Goal: Transaction & Acquisition: Download file/media

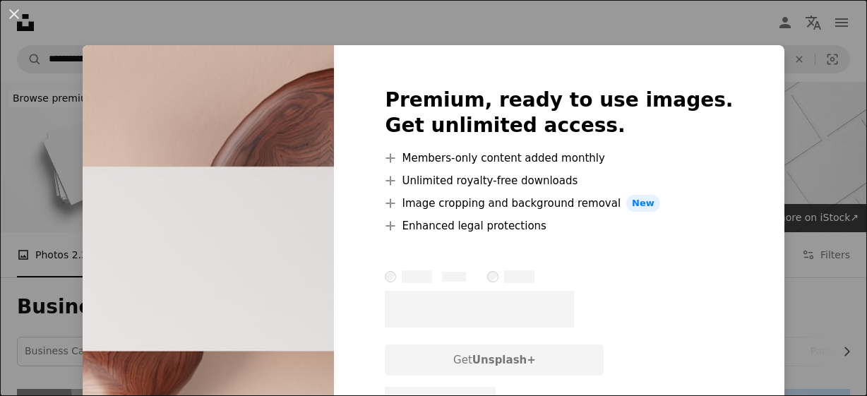
scroll to position [967, 0]
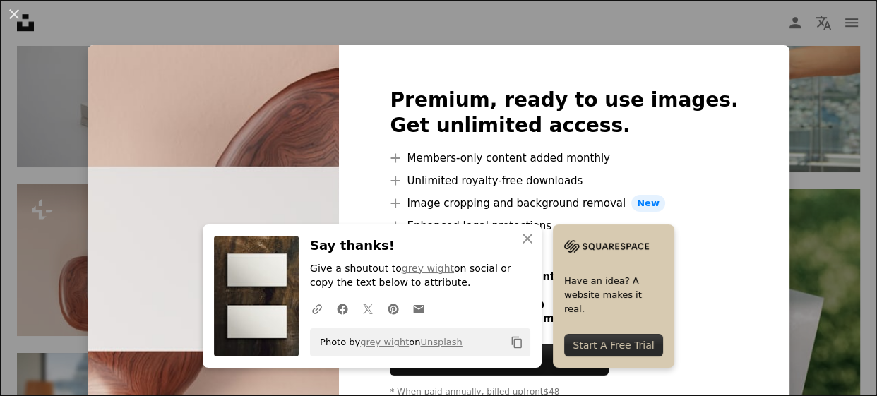
click at [824, 102] on div "An X shape Premium, ready to use images. Get unlimited access. A plus sign Memb…" at bounding box center [438, 198] width 877 height 396
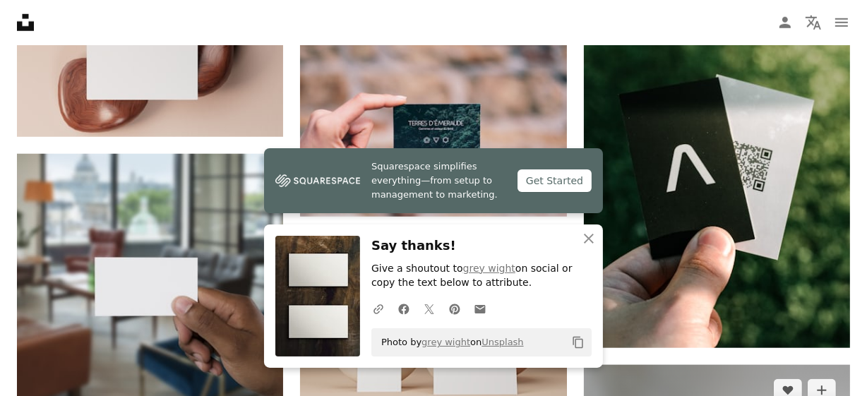
scroll to position [1200, 0]
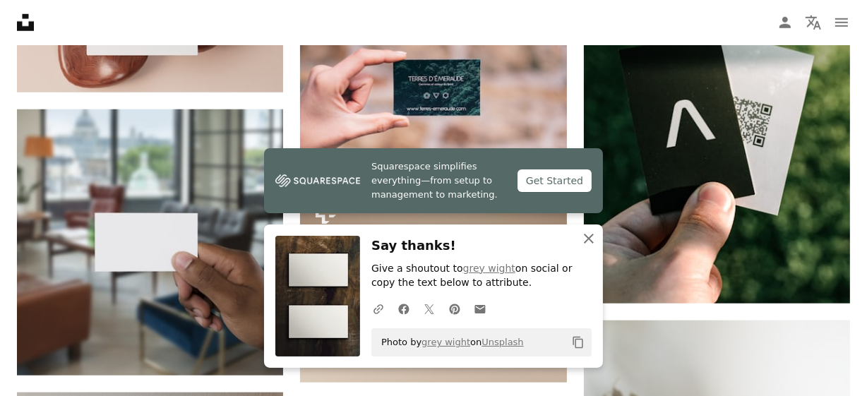
click at [592, 239] on icon "An X shape" at bounding box center [588, 238] width 17 height 17
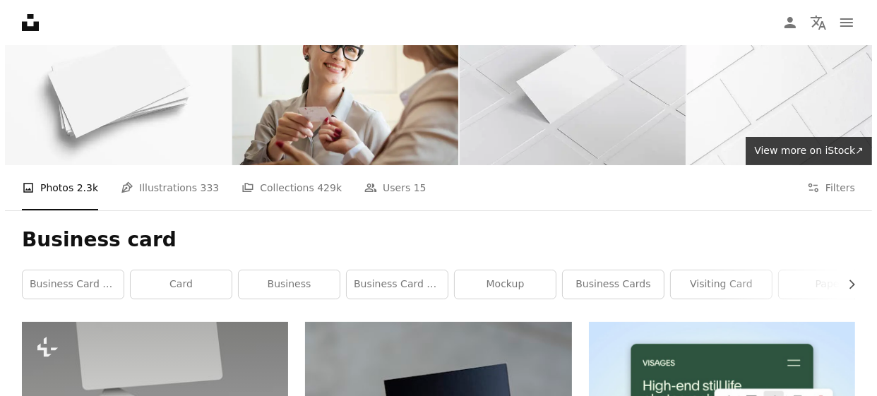
scroll to position [0, 0]
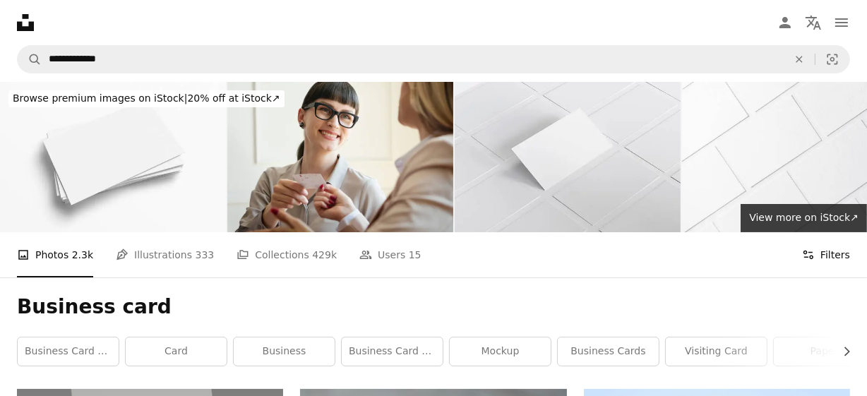
click at [835, 232] on button "Filters Filters" at bounding box center [826, 254] width 48 height 45
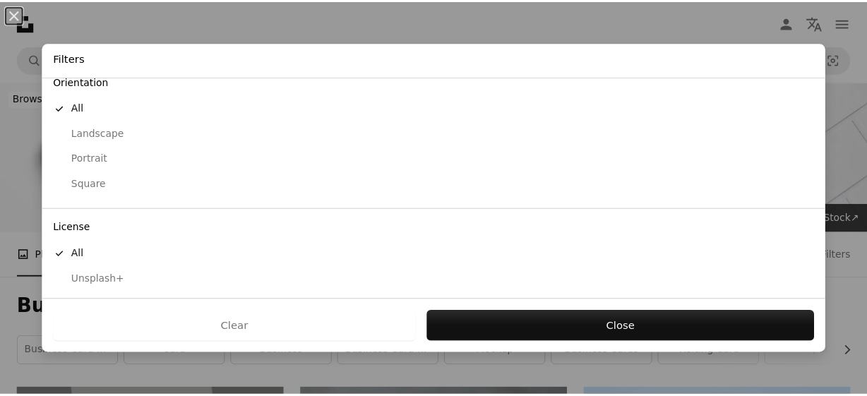
scroll to position [149, 0]
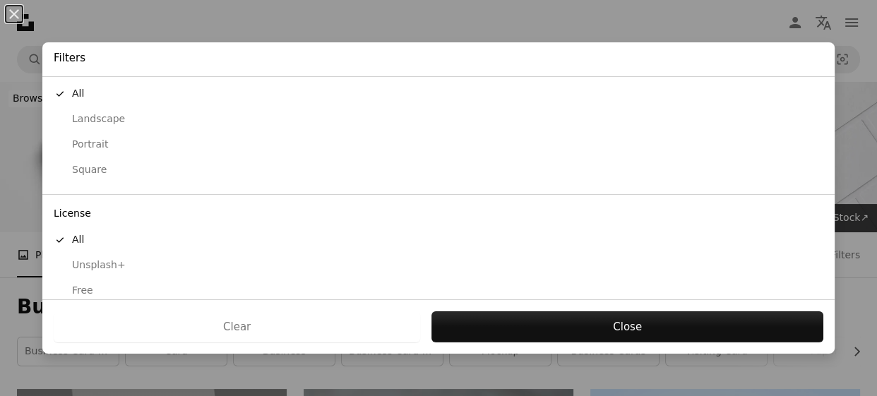
click at [90, 286] on div "Free" at bounding box center [439, 291] width 770 height 14
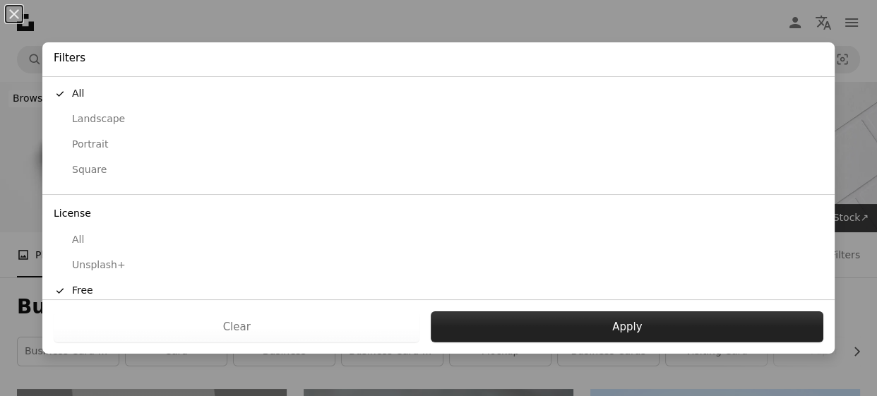
click at [487, 324] on button "Apply" at bounding box center [627, 326] width 393 height 31
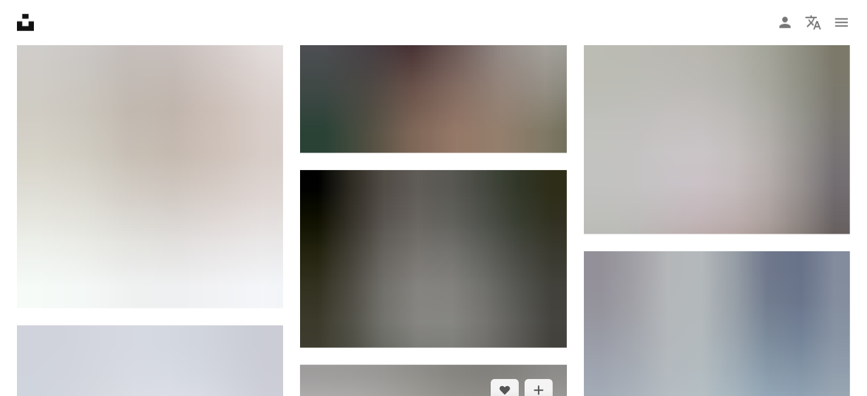
scroll to position [1196, 0]
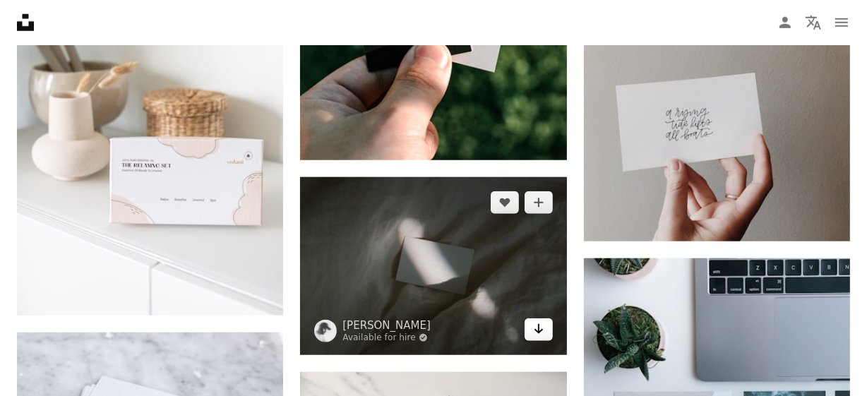
click at [540, 324] on icon "Download" at bounding box center [538, 329] width 9 height 10
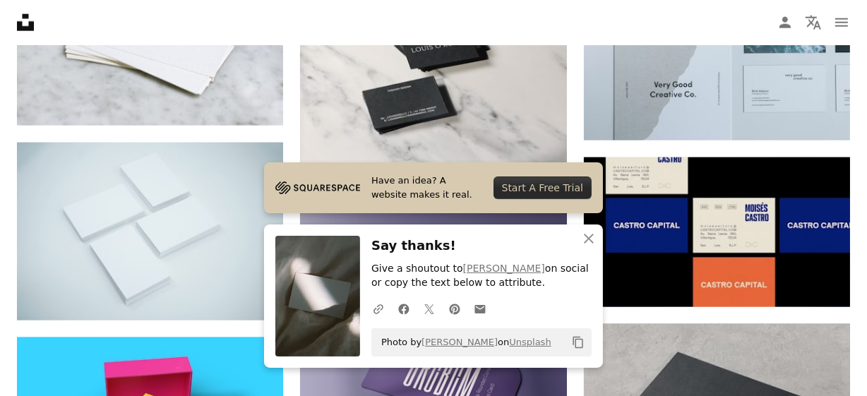
scroll to position [1600, 0]
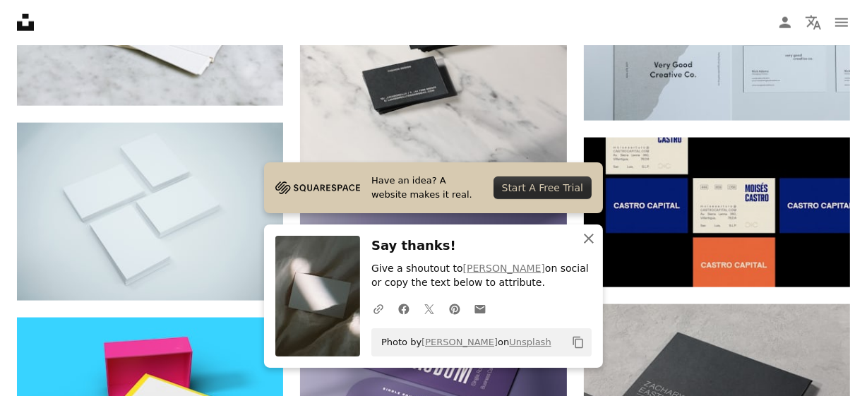
click at [590, 239] on icon "button" at bounding box center [589, 239] width 10 height 10
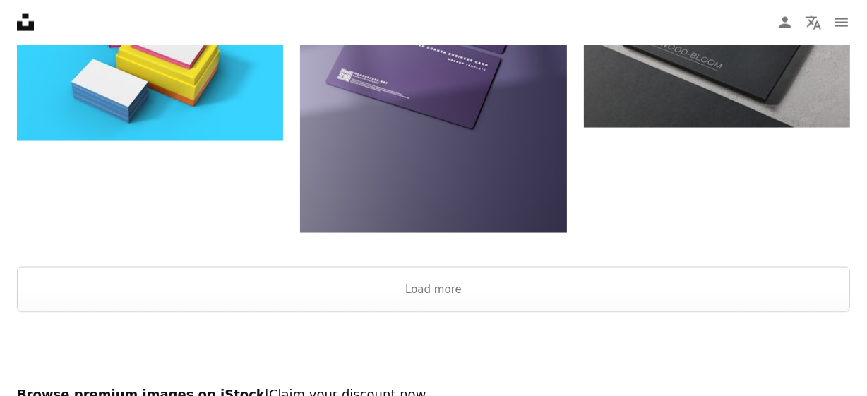
scroll to position [1956, 0]
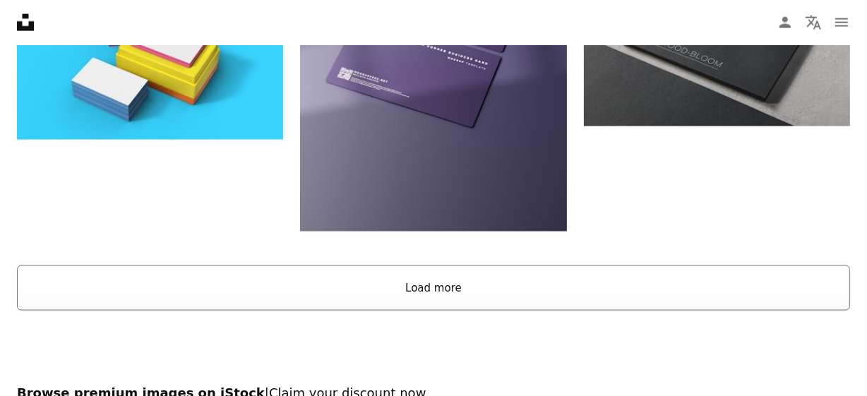
click at [463, 266] on button "Load more" at bounding box center [433, 288] width 833 height 45
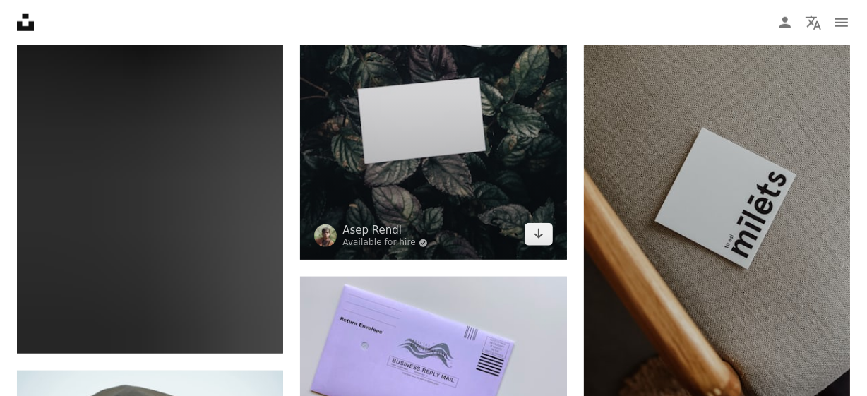
scroll to position [5921, 0]
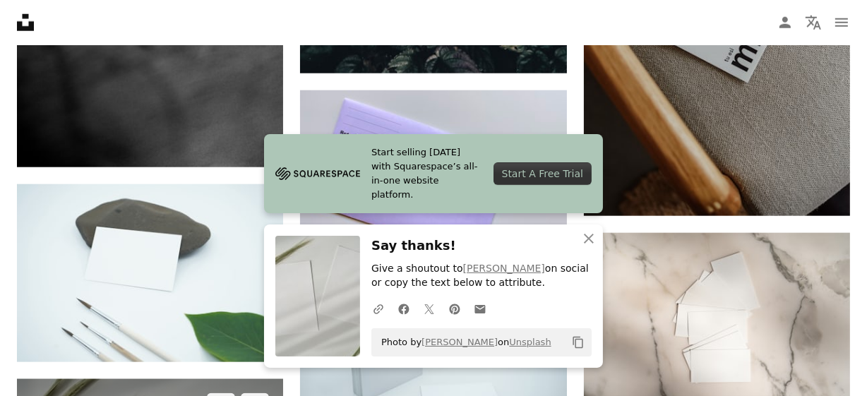
scroll to position [6133, 0]
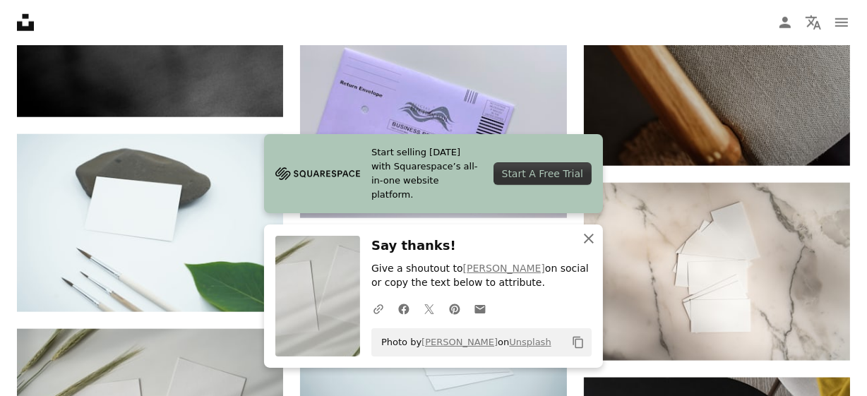
click at [585, 239] on icon "An X shape" at bounding box center [588, 238] width 17 height 17
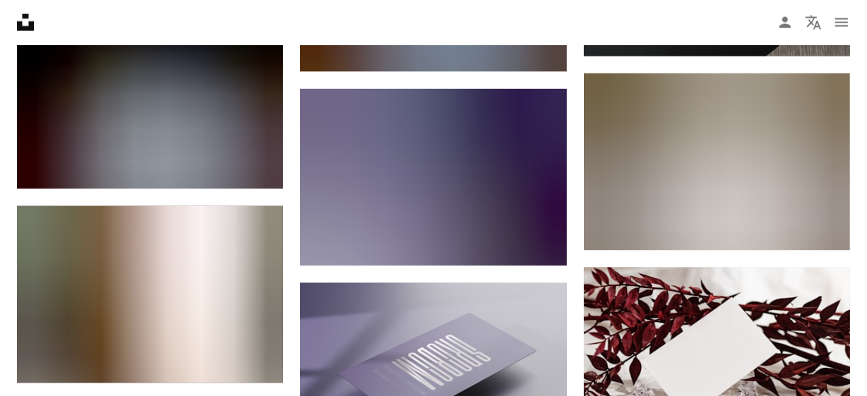
scroll to position [6719, 0]
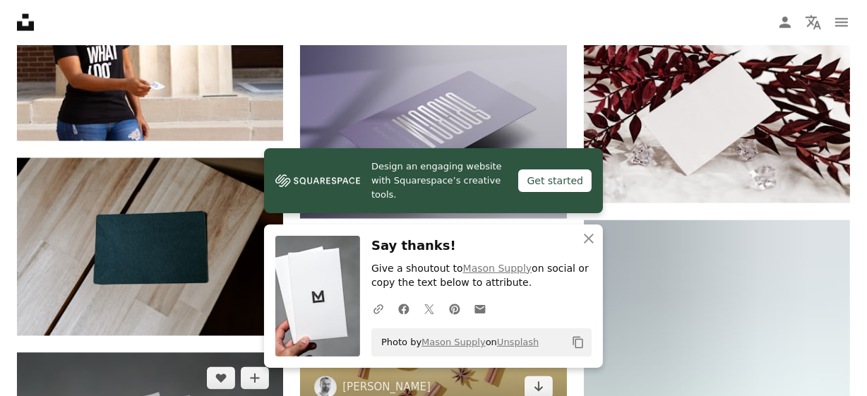
scroll to position [6918, 0]
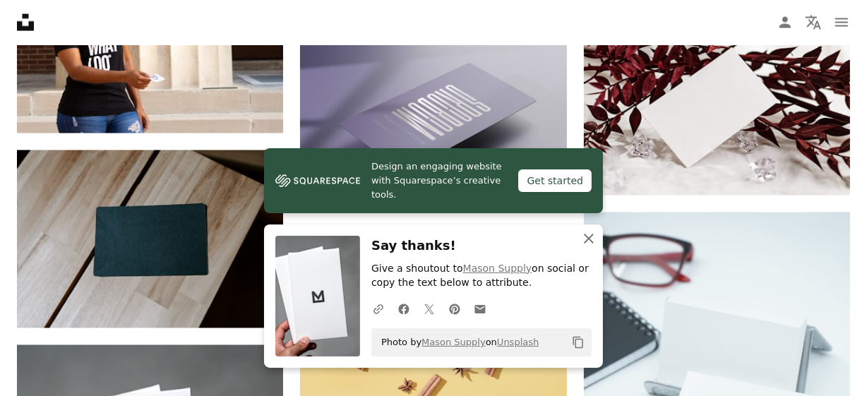
click at [589, 246] on icon "An X shape" at bounding box center [588, 238] width 17 height 17
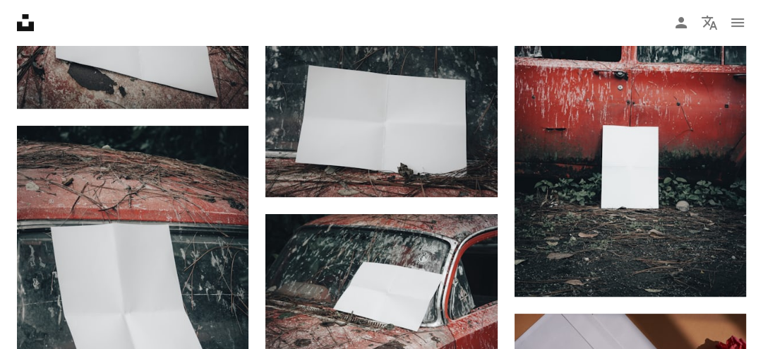
scroll to position [11910, 0]
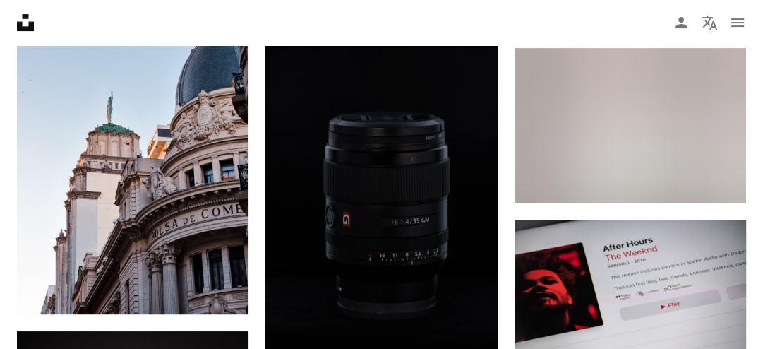
scroll to position [15695, 0]
